Goal: Information Seeking & Learning: Learn about a topic

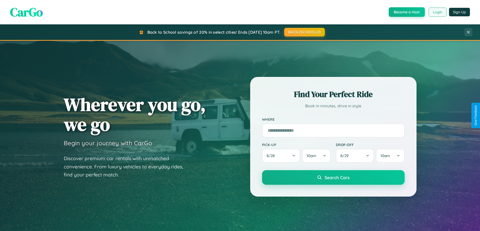
click at [437, 12] on button "Login" at bounding box center [437, 12] width 18 height 9
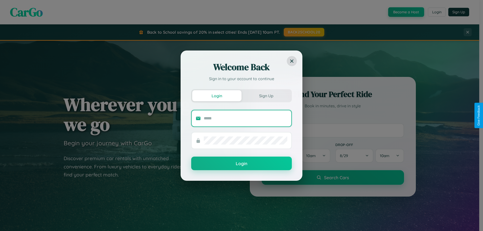
click at [246, 118] on input "text" at bounding box center [246, 119] width 84 height 8
type input "**********"
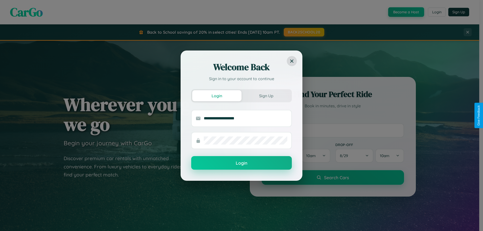
click at [242, 163] on button "Login" at bounding box center [241, 163] width 101 height 14
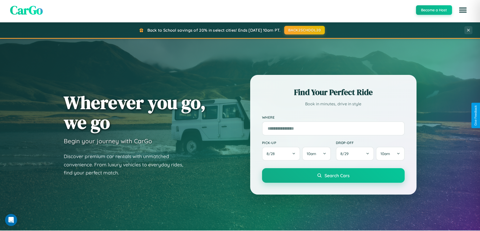
scroll to position [346, 0]
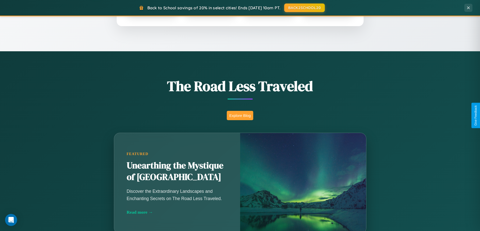
click at [240, 116] on button "Explore Blog" at bounding box center [240, 115] width 26 height 9
